Goal: Use online tool/utility: Utilize a website feature to perform a specific function

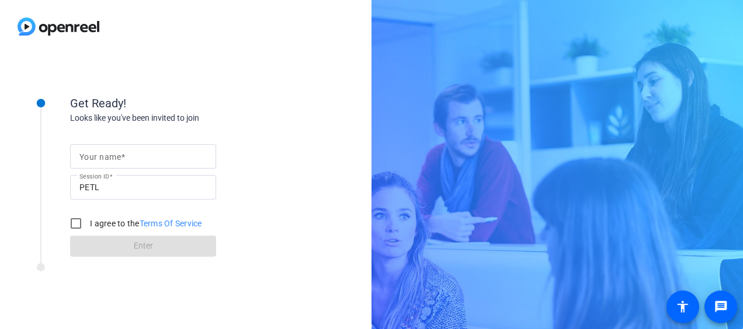
click at [149, 159] on input "Your name" at bounding box center [142, 156] width 127 height 14
type input "[PERSON_NAME]"
click at [68, 220] on input "I agree to the Terms Of Service" at bounding box center [75, 223] width 23 height 23
checkbox input "true"
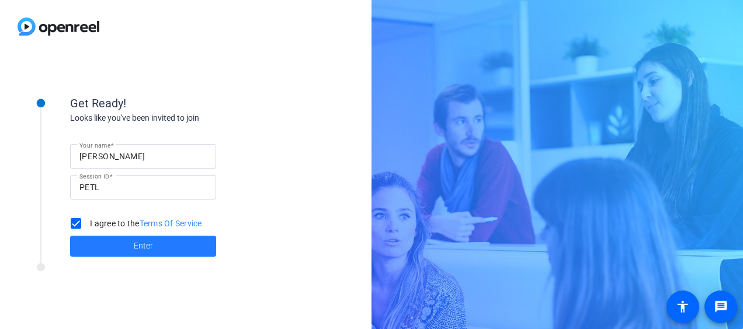
click at [111, 249] on span at bounding box center [143, 246] width 146 height 28
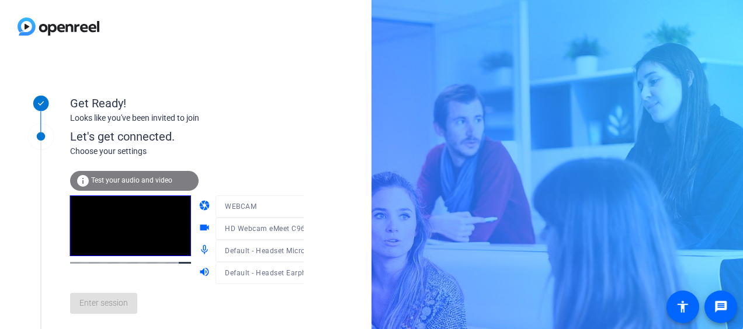
click at [112, 183] on span "Test your audio and video" at bounding box center [131, 180] width 81 height 8
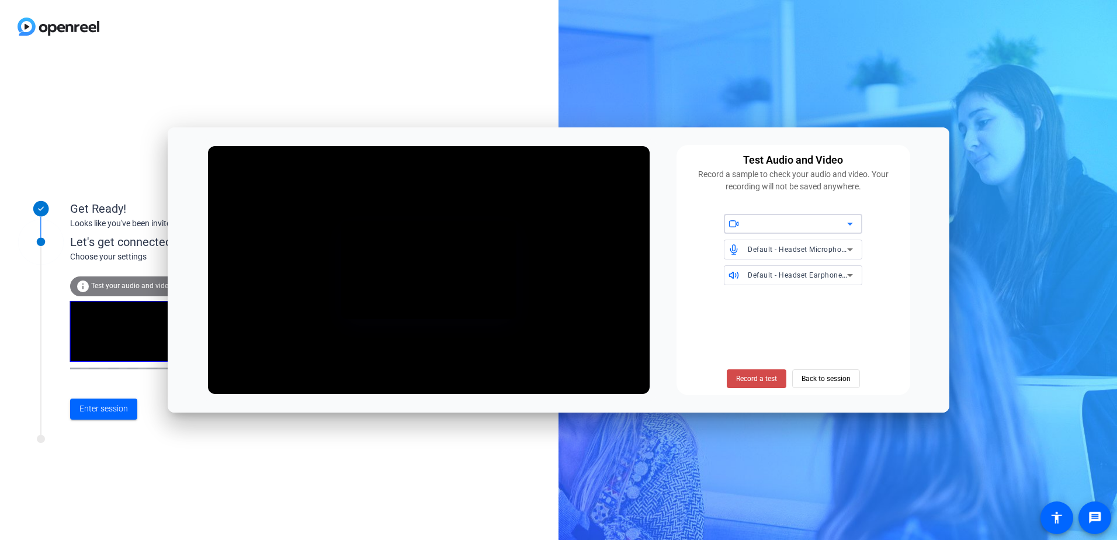
click at [739, 329] on span "Record a test" at bounding box center [756, 378] width 41 height 11
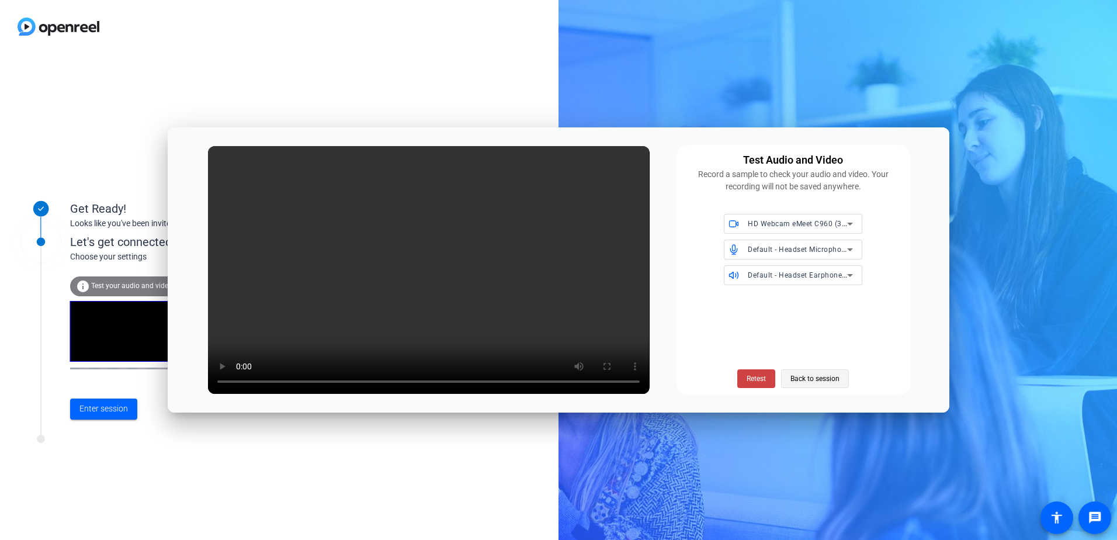
click at [742, 329] on span "Back to session" at bounding box center [814, 378] width 49 height 22
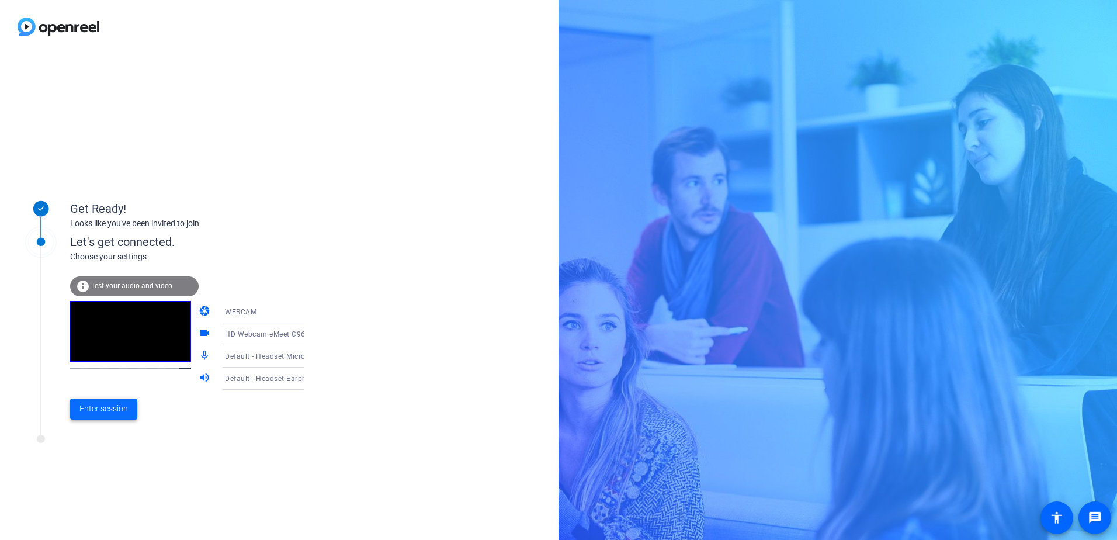
click at [104, 329] on span "Enter session" at bounding box center [103, 408] width 48 height 12
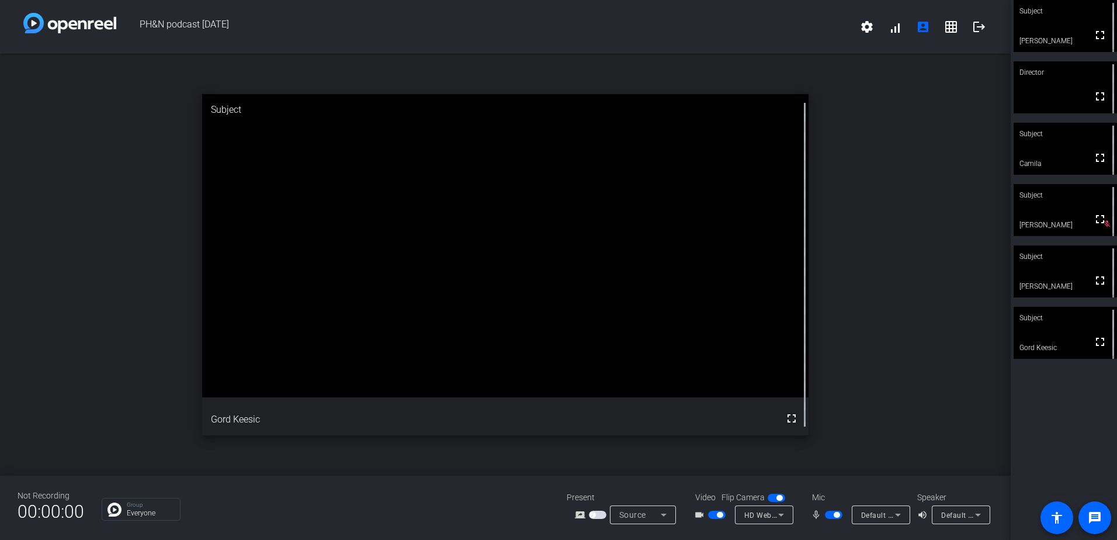
click at [742, 329] on icon at bounding box center [898, 514] width 14 height 14
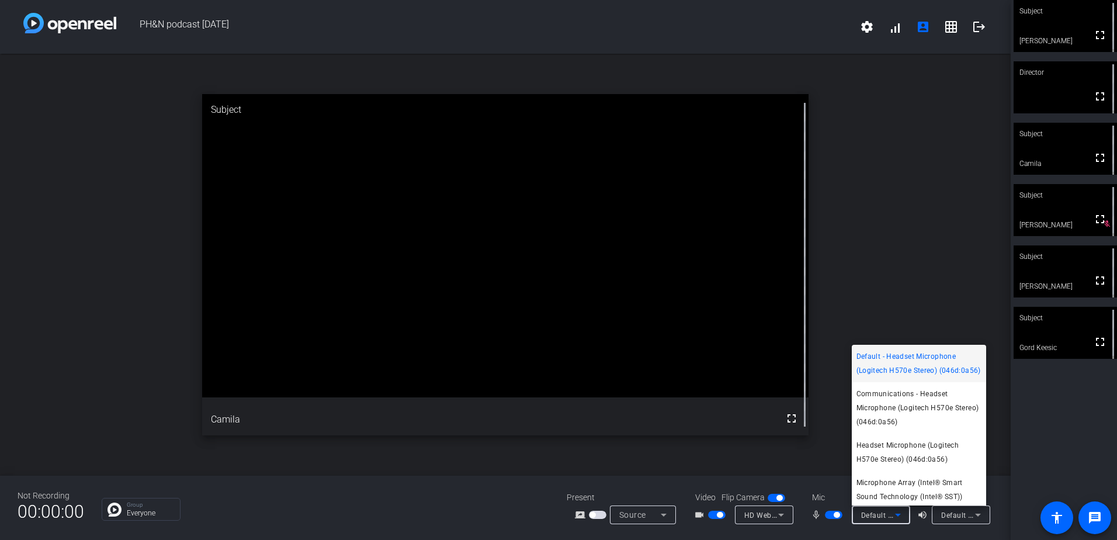
click at [742, 268] on div at bounding box center [558, 270] width 1117 height 540
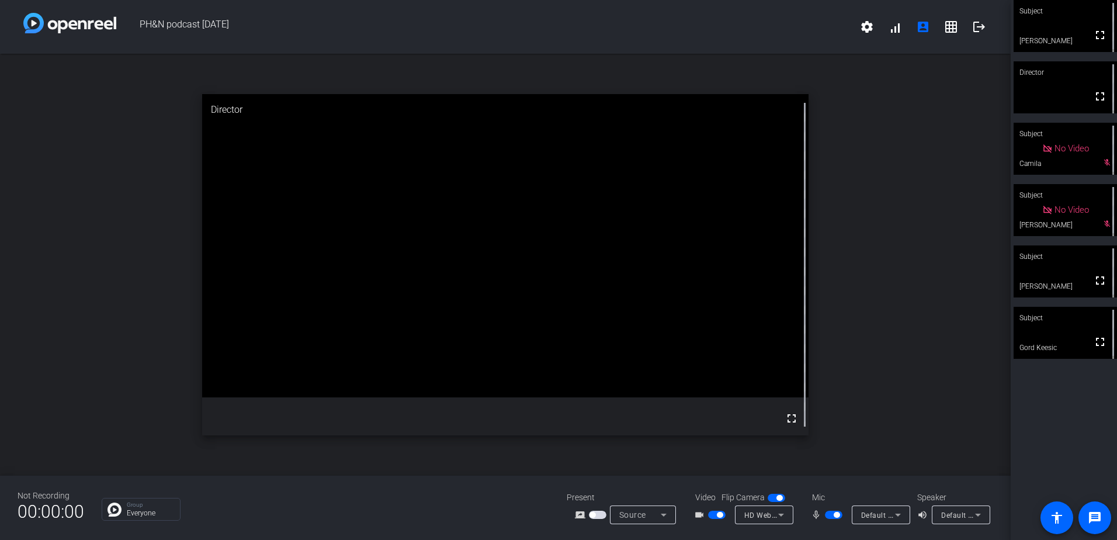
click at [742, 22] on mat-icon "grid_on" at bounding box center [951, 27] width 14 height 14
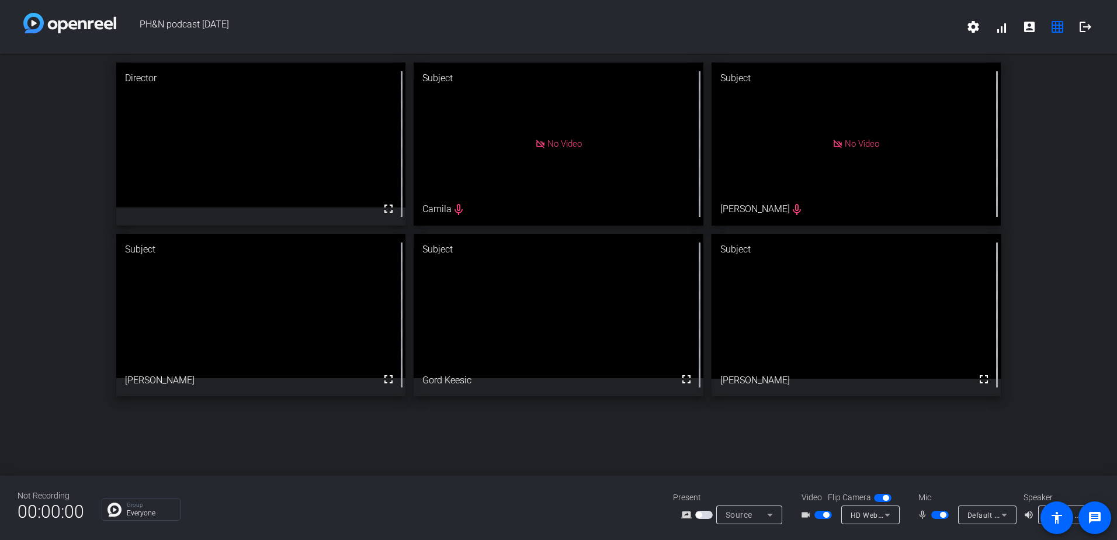
click at [742, 329] on span "button" at bounding box center [940, 514] width 18 height 8
